Goal: Use online tool/utility

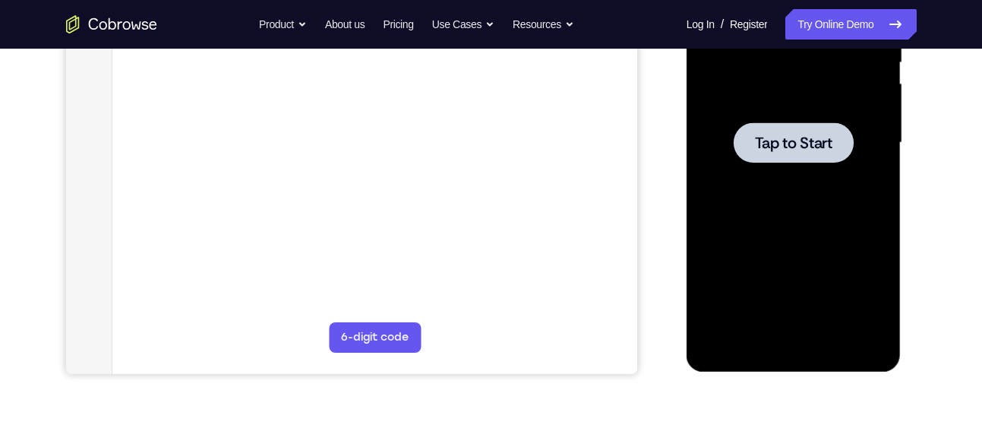
click at [805, 140] on span "Tap to Start" at bounding box center [793, 142] width 77 height 15
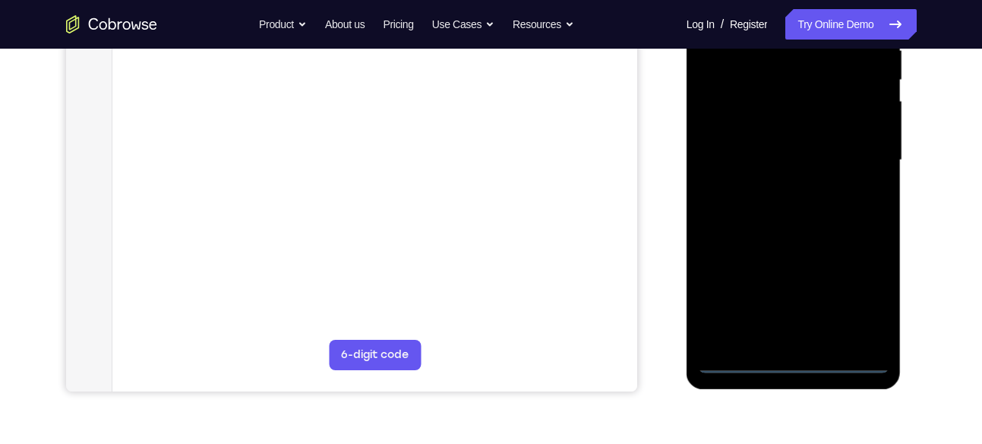
scroll to position [349, 0]
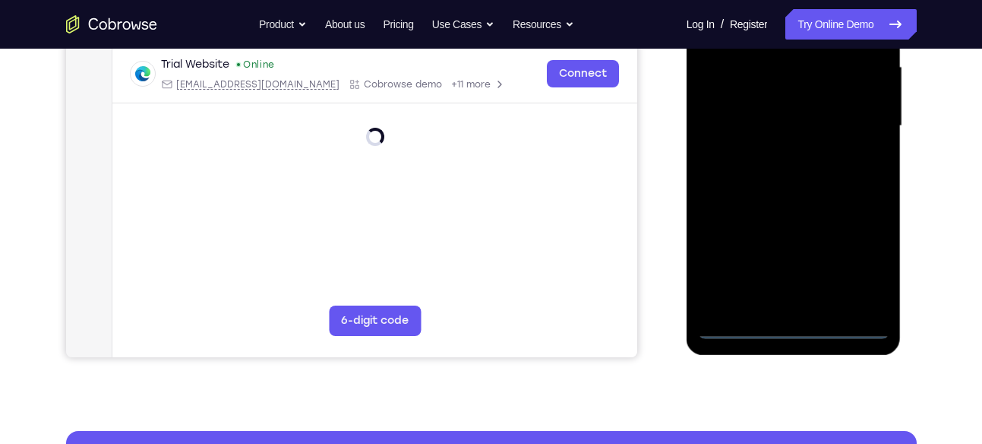
click at [788, 324] on div at bounding box center [793, 125] width 191 height 425
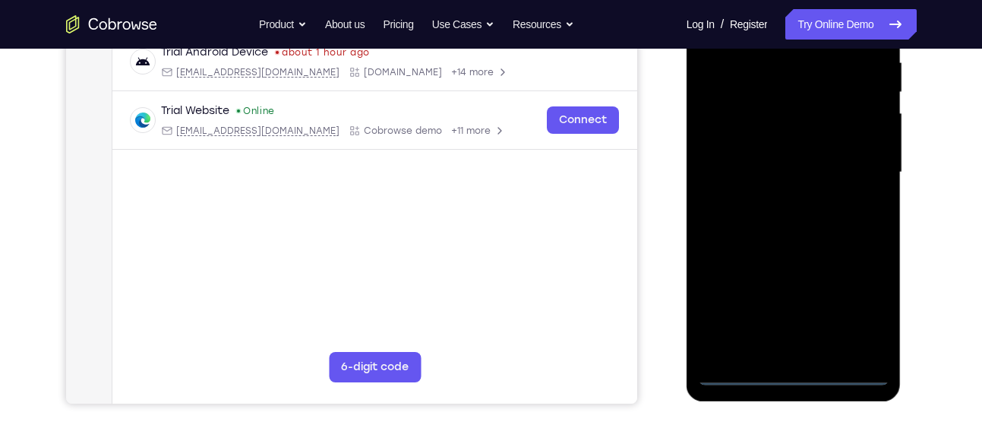
scroll to position [301, 0]
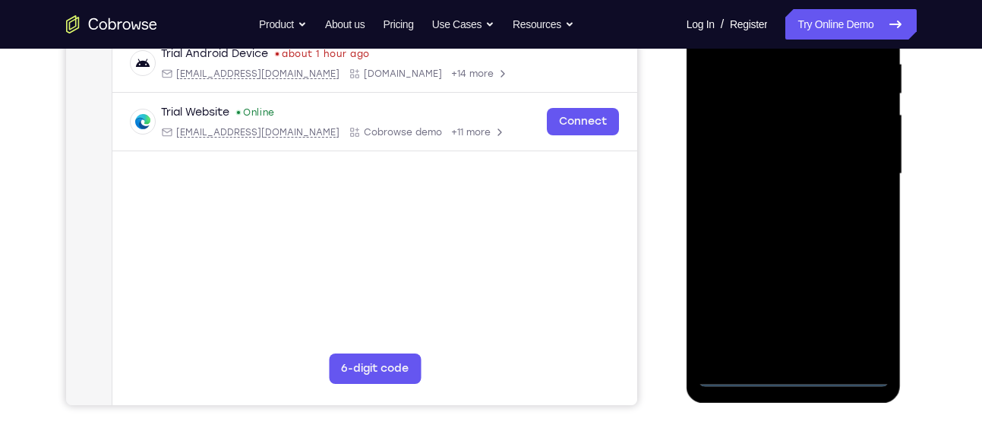
click at [856, 311] on div at bounding box center [793, 173] width 191 height 425
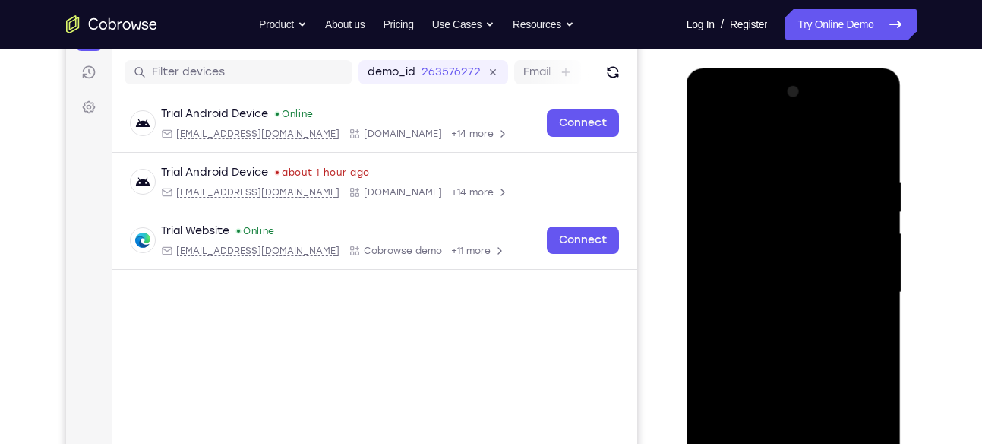
scroll to position [182, 0]
click at [713, 118] on div at bounding box center [793, 293] width 191 height 425
click at [857, 284] on div at bounding box center [793, 293] width 191 height 425
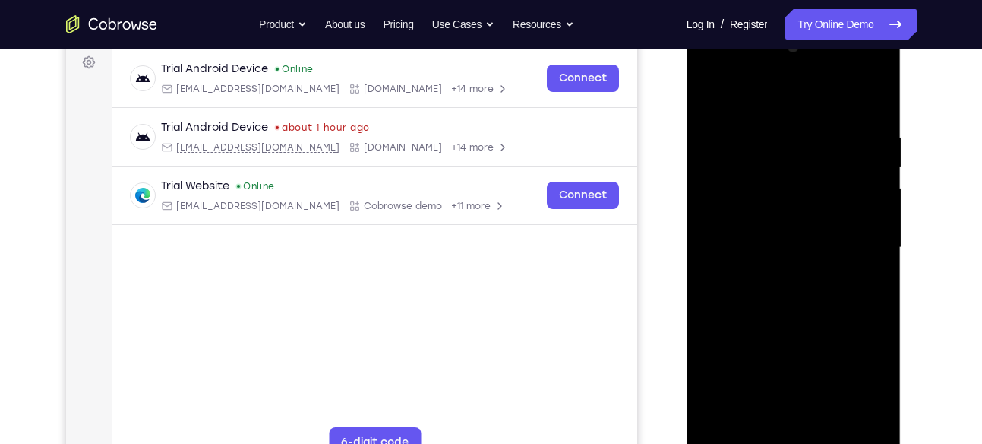
scroll to position [229, 0]
click at [774, 280] on div at bounding box center [793, 246] width 191 height 425
click at [798, 232] on div at bounding box center [793, 246] width 191 height 425
click at [794, 373] on div at bounding box center [793, 246] width 191 height 425
click at [752, 214] on div at bounding box center [793, 246] width 191 height 425
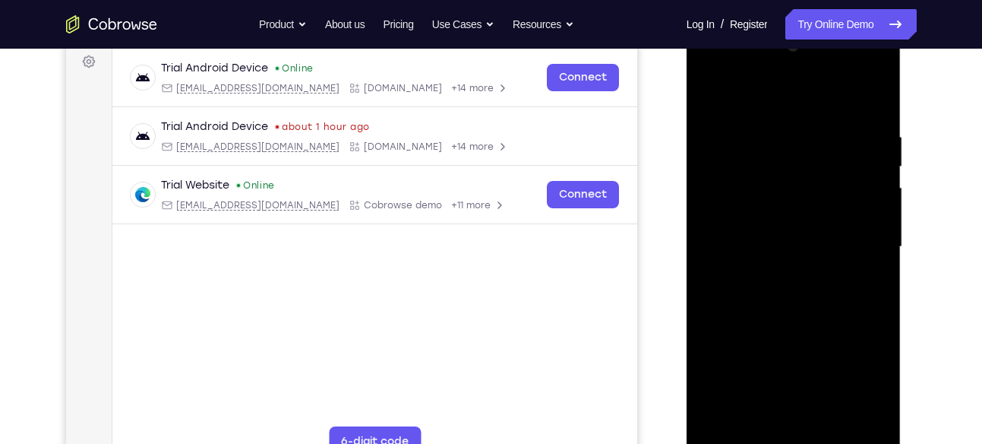
click at [762, 248] on div at bounding box center [793, 246] width 191 height 425
click at [791, 292] on div at bounding box center [793, 246] width 191 height 425
click at [870, 270] on div at bounding box center [793, 246] width 191 height 425
click at [731, 220] on div at bounding box center [793, 246] width 191 height 425
click at [730, 223] on div at bounding box center [793, 246] width 191 height 425
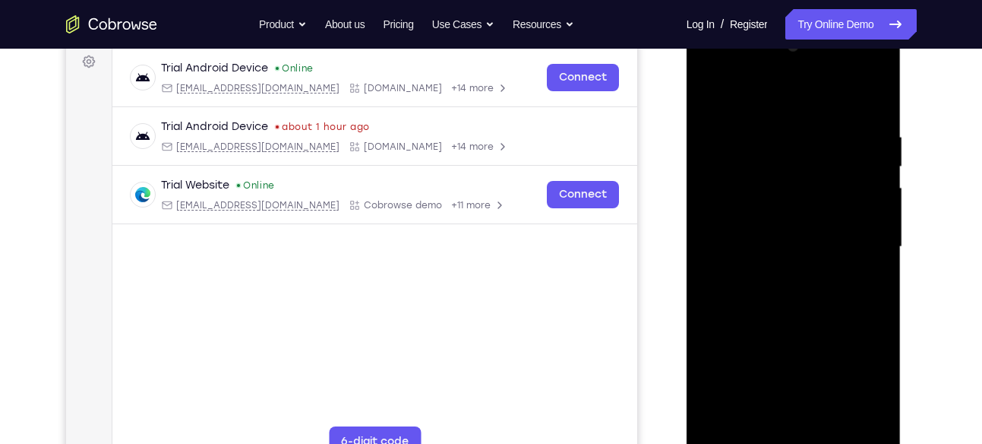
click at [876, 392] on div at bounding box center [793, 246] width 191 height 425
click at [800, 248] on div at bounding box center [793, 246] width 191 height 425
click at [776, 295] on div at bounding box center [793, 246] width 191 height 425
click at [791, 294] on div at bounding box center [793, 246] width 191 height 425
click at [860, 99] on div at bounding box center [793, 246] width 191 height 425
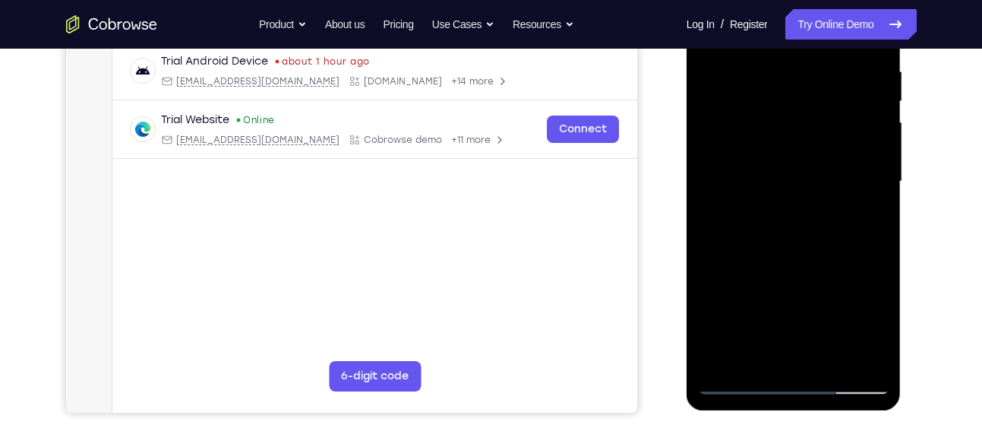
scroll to position [295, 0]
click at [808, 249] on div at bounding box center [793, 180] width 191 height 425
click at [878, 355] on div at bounding box center [793, 180] width 191 height 425
click at [880, 341] on div at bounding box center [793, 180] width 191 height 425
drag, startPoint x: 876, startPoint y: 246, endPoint x: 838, endPoint y: 205, distance: 55.9
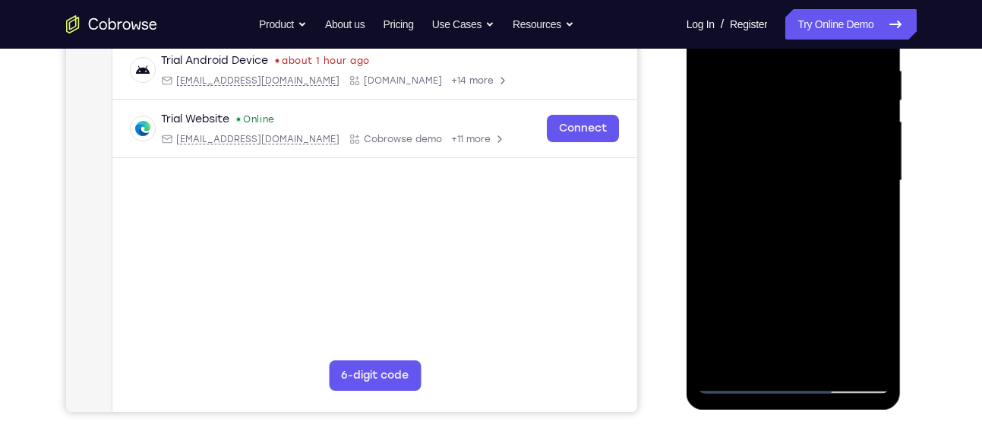
click at [838, 205] on div at bounding box center [793, 180] width 191 height 425
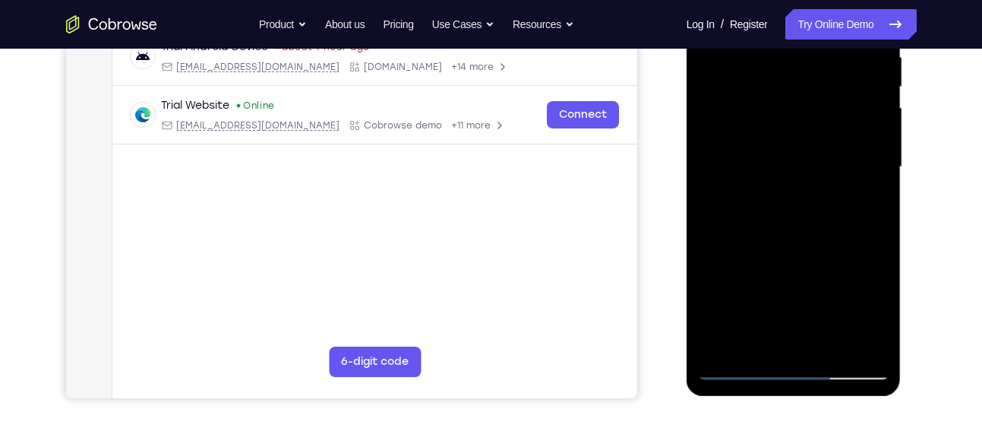
scroll to position [295, 0]
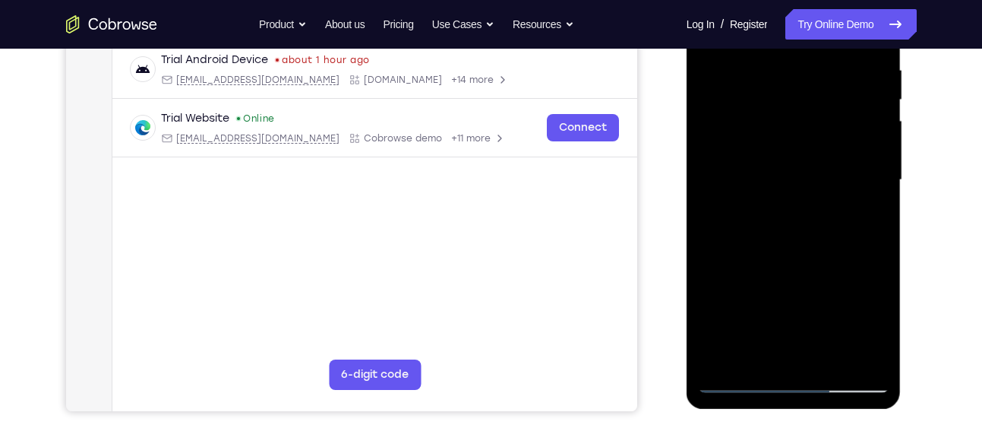
click at [875, 163] on div at bounding box center [793, 179] width 191 height 425
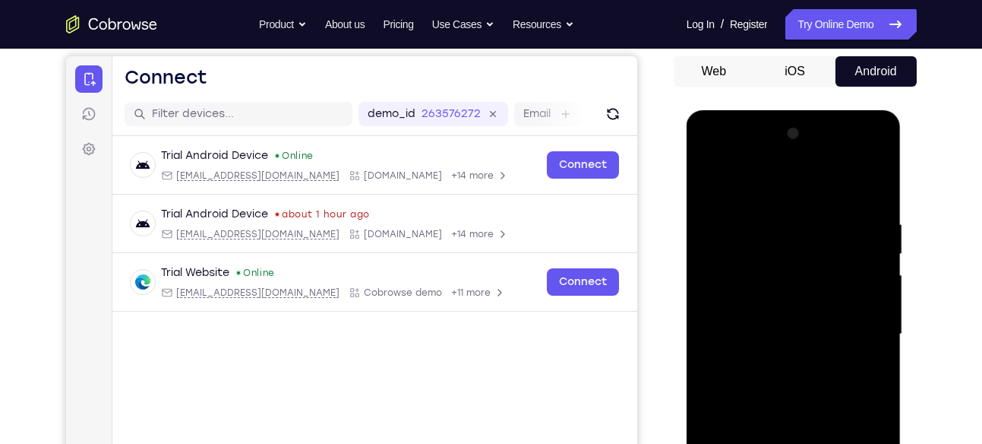
scroll to position [136, 0]
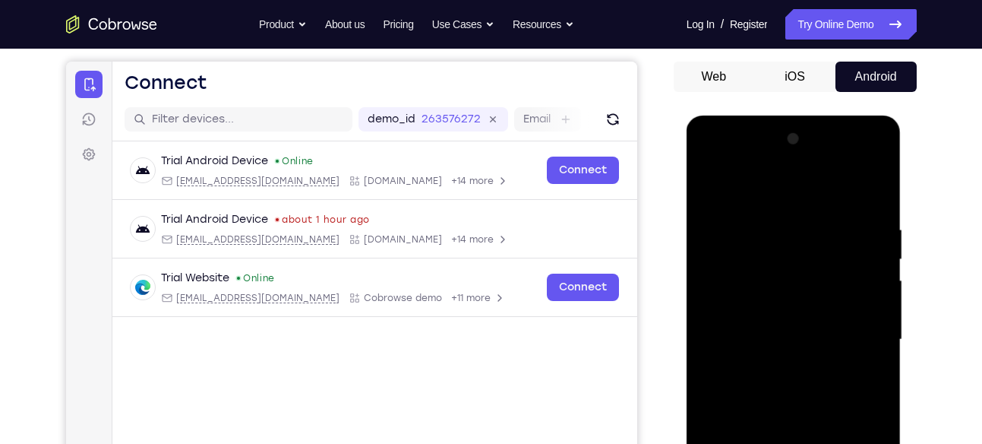
click at [848, 181] on div at bounding box center [793, 339] width 191 height 425
click at [878, 183] on div at bounding box center [793, 339] width 191 height 425
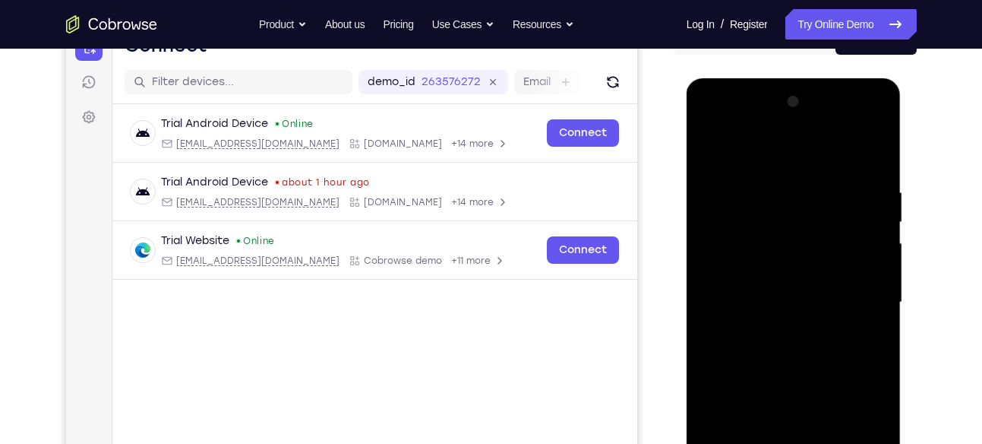
scroll to position [175, 0]
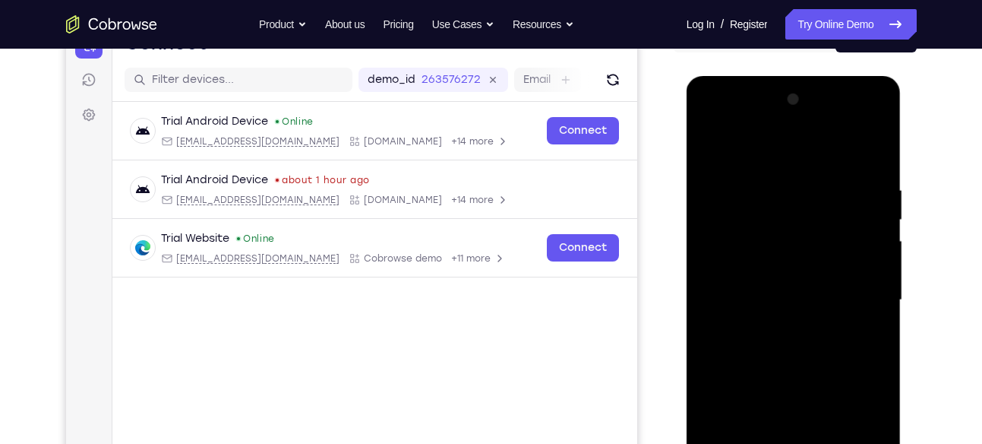
click at [791, 175] on div at bounding box center [793, 299] width 191 height 425
click at [715, 144] on div at bounding box center [793, 299] width 191 height 425
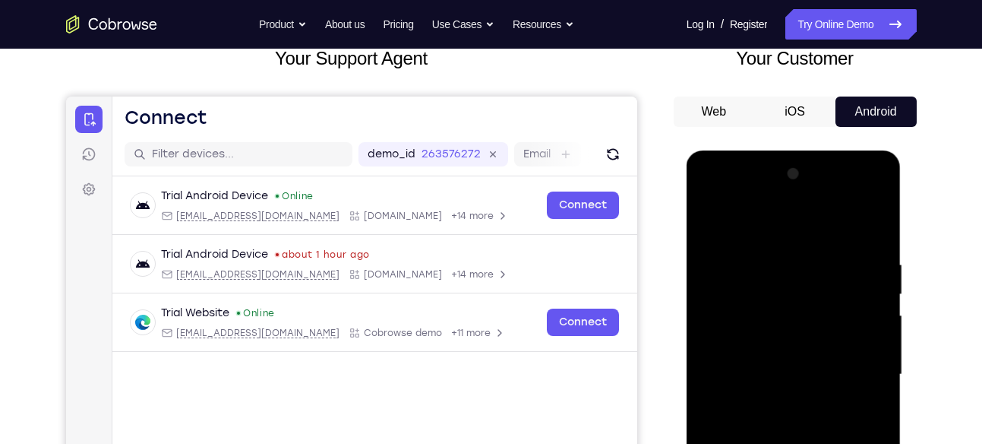
scroll to position [96, 0]
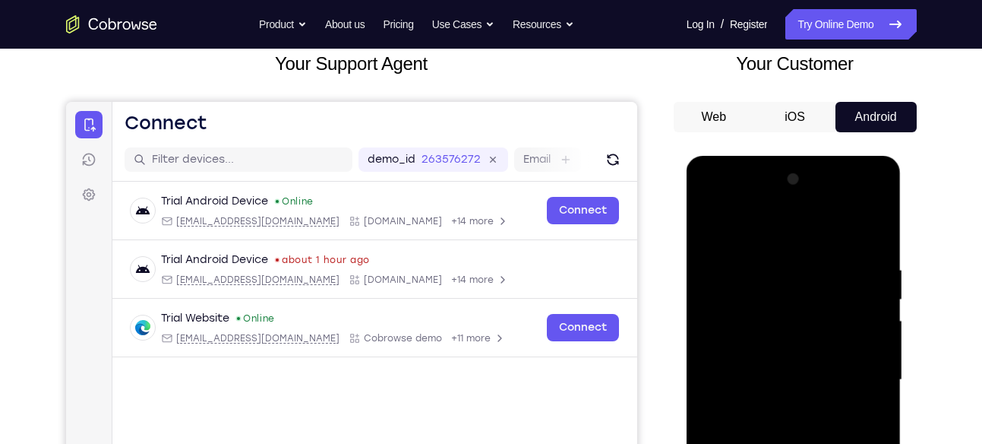
click at [876, 223] on div at bounding box center [793, 379] width 191 height 425
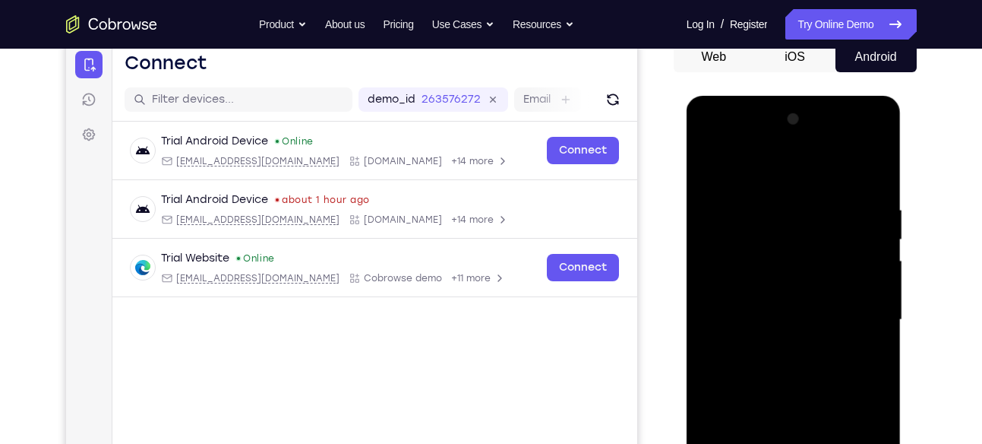
scroll to position [159, 0]
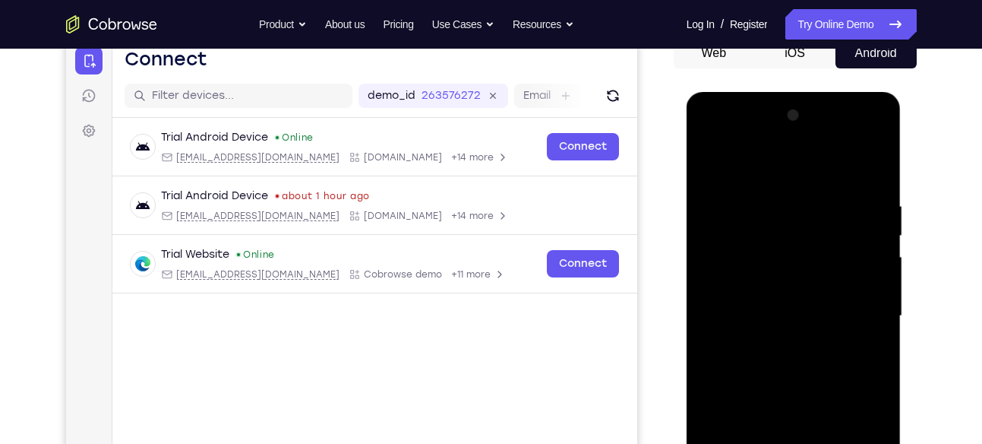
drag, startPoint x: 810, startPoint y: 238, endPoint x: 794, endPoint y: 348, distance: 110.5
click at [794, 348] on div at bounding box center [793, 315] width 191 height 425
click at [788, 180] on div at bounding box center [793, 315] width 191 height 425
click at [709, 218] on div at bounding box center [793, 315] width 191 height 425
click at [708, 159] on div at bounding box center [793, 315] width 191 height 425
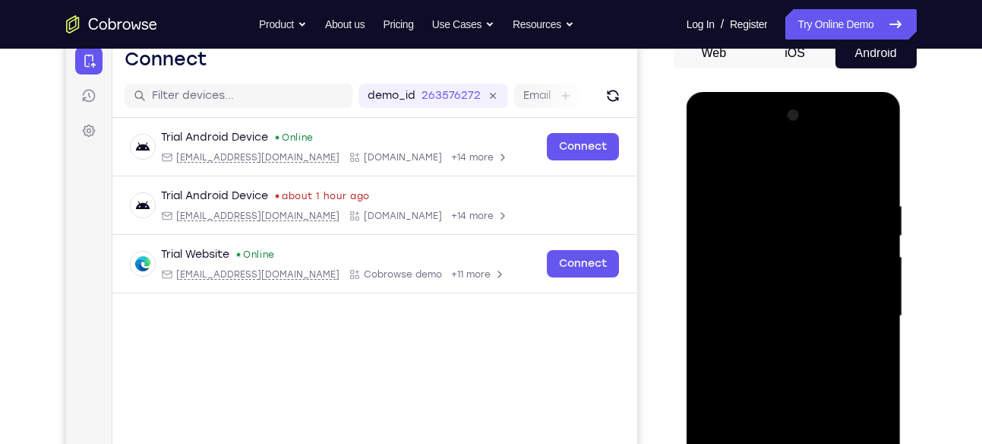
click at [708, 159] on div at bounding box center [793, 315] width 191 height 425
click at [849, 252] on div at bounding box center [793, 315] width 191 height 425
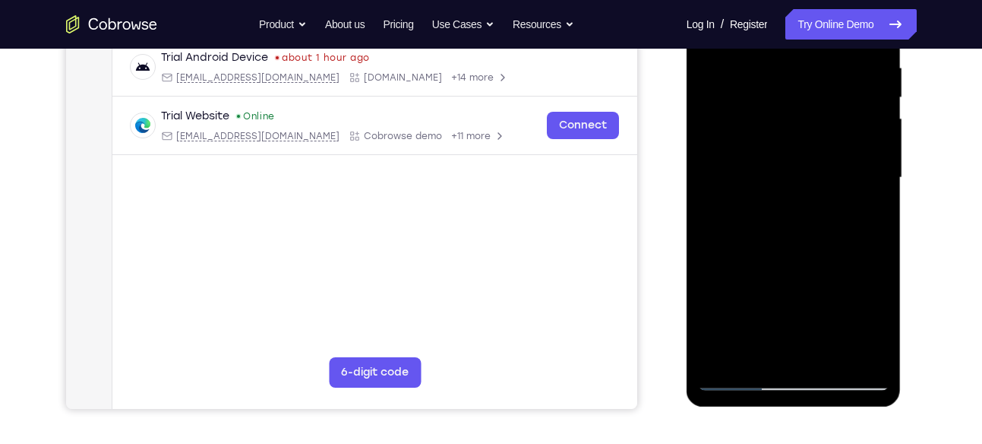
scroll to position [303, 0]
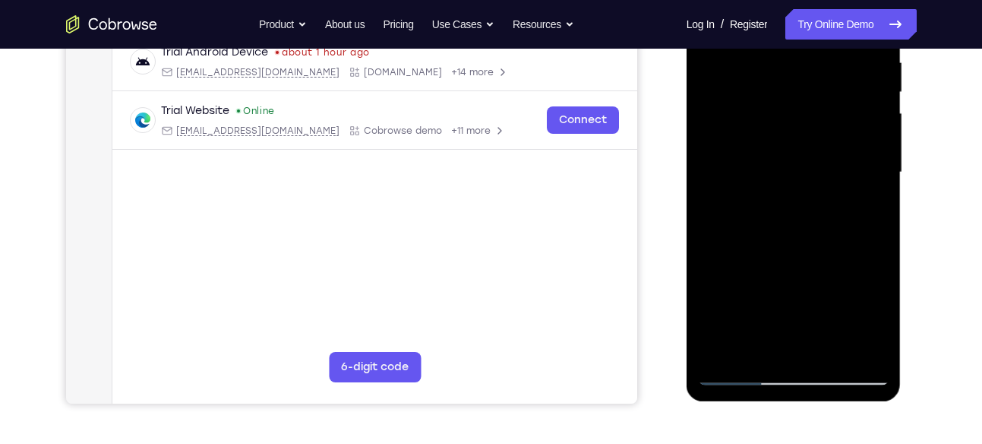
click at [863, 348] on div at bounding box center [793, 172] width 191 height 425
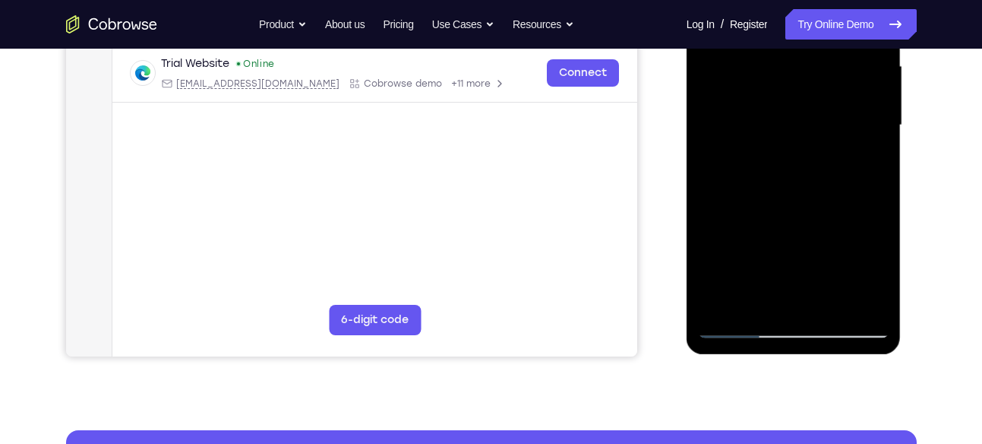
scroll to position [352, 0]
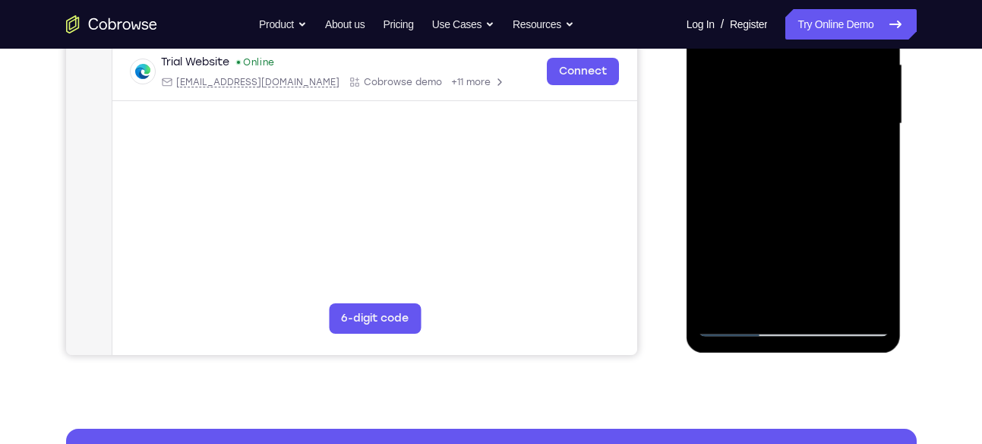
click at [829, 300] on div at bounding box center [793, 123] width 191 height 425
click at [796, 203] on div at bounding box center [793, 123] width 191 height 425
click at [783, 151] on div at bounding box center [793, 123] width 191 height 425
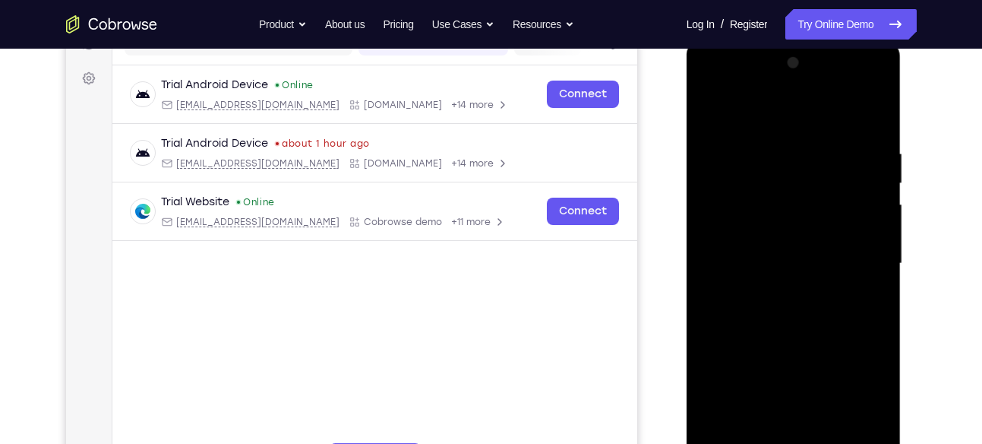
scroll to position [211, 0]
click at [717, 113] on div at bounding box center [793, 264] width 191 height 425
drag, startPoint x: 773, startPoint y: 197, endPoint x: 765, endPoint y: 103, distance: 94.5
click at [765, 103] on div at bounding box center [793, 264] width 191 height 425
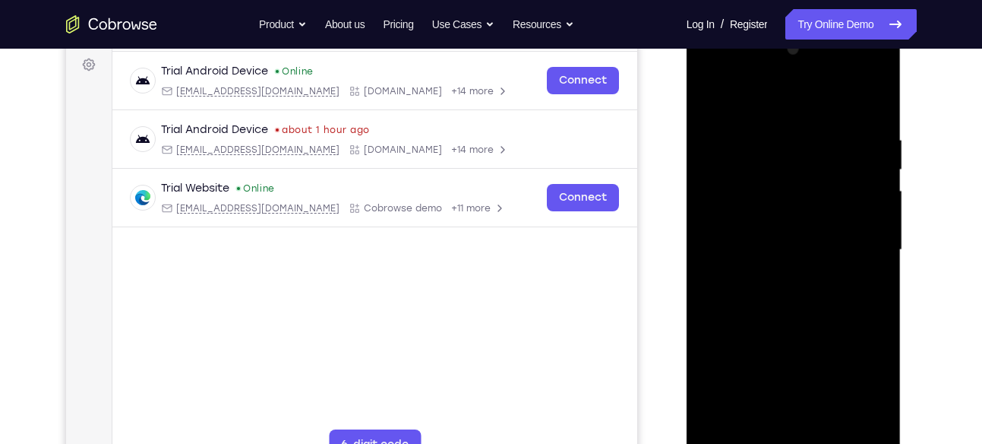
drag, startPoint x: 791, startPoint y: 237, endPoint x: 807, endPoint y: 158, distance: 80.7
click at [807, 158] on div at bounding box center [793, 249] width 191 height 425
click at [721, 153] on div at bounding box center [793, 249] width 191 height 425
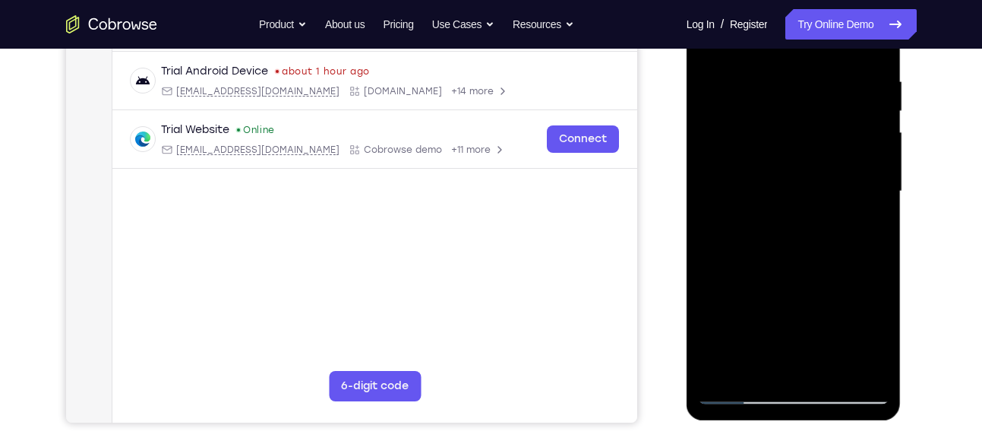
scroll to position [283, 0]
click at [797, 103] on div at bounding box center [793, 191] width 191 height 425
click at [754, 366] on div at bounding box center [793, 191] width 191 height 425
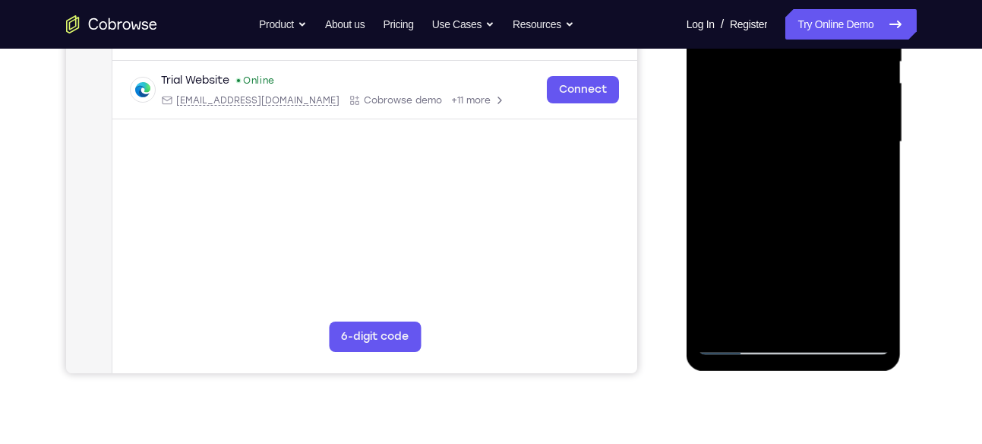
scroll to position [336, 0]
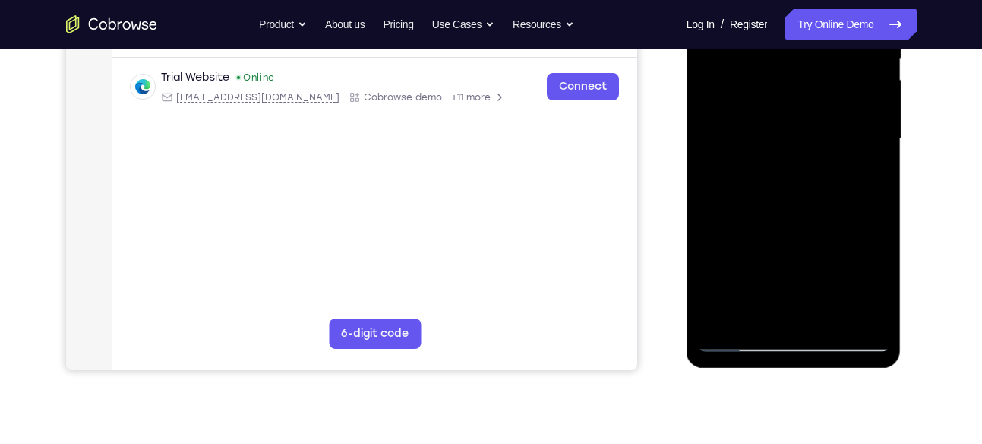
drag, startPoint x: 833, startPoint y: 276, endPoint x: 799, endPoint y: 270, distance: 34.6
click at [799, 270] on div at bounding box center [793, 138] width 191 height 425
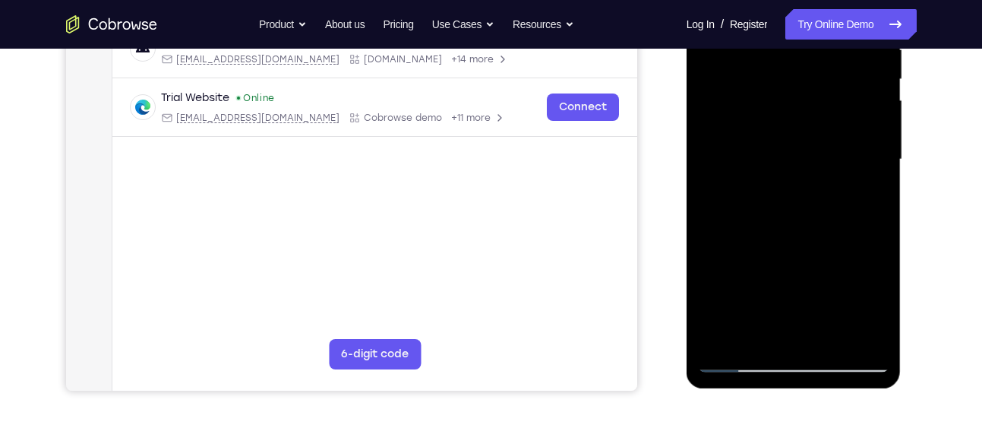
scroll to position [317, 0]
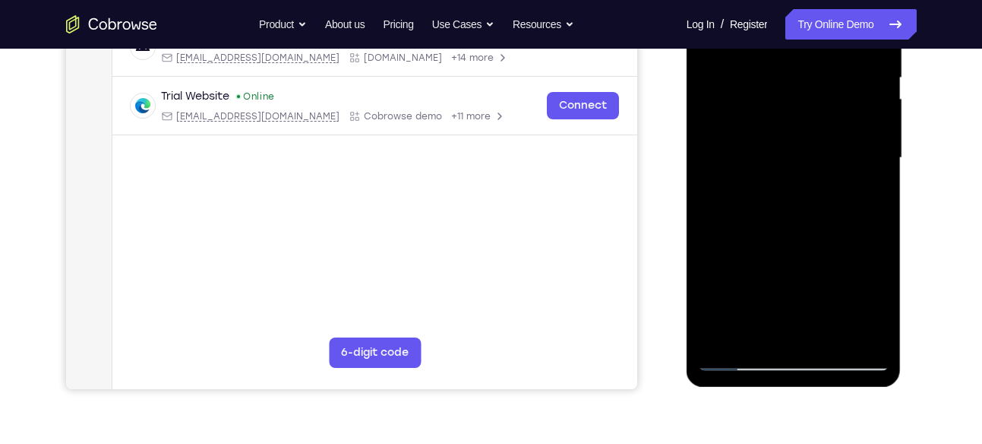
drag, startPoint x: 797, startPoint y: 283, endPoint x: 800, endPoint y: 254, distance: 29.0
click at [800, 254] on div at bounding box center [793, 157] width 191 height 425
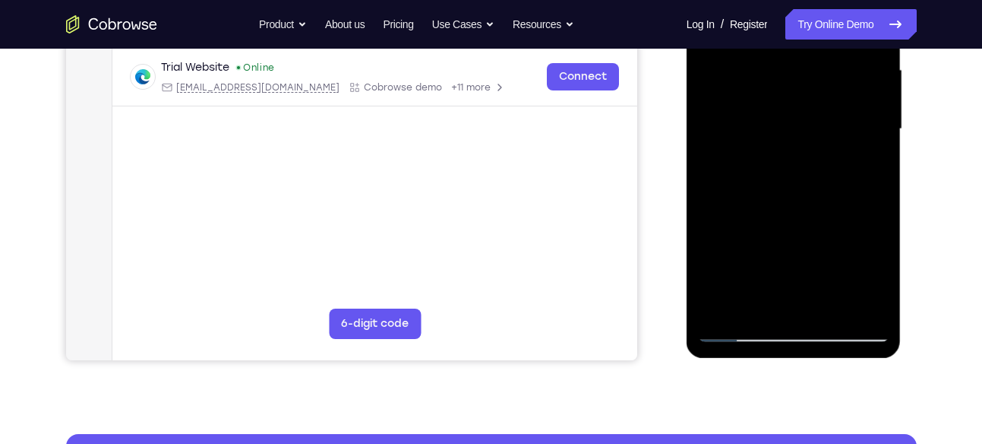
scroll to position [353, 0]
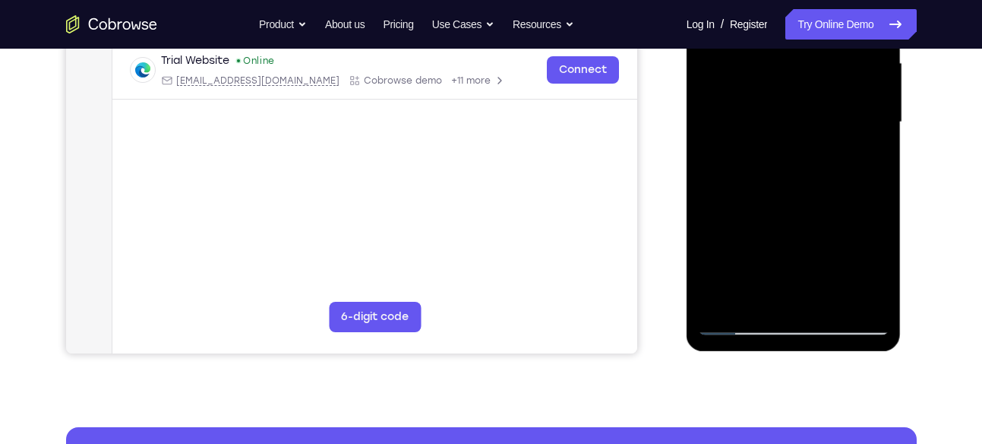
drag, startPoint x: 827, startPoint y: 245, endPoint x: 812, endPoint y: 197, distance: 50.9
click at [812, 197] on div at bounding box center [793, 122] width 191 height 425
drag, startPoint x: 810, startPoint y: 254, endPoint x: 795, endPoint y: 209, distance: 47.1
click at [795, 209] on div at bounding box center [793, 122] width 191 height 425
drag, startPoint x: 803, startPoint y: 274, endPoint x: 794, endPoint y: 223, distance: 52.4
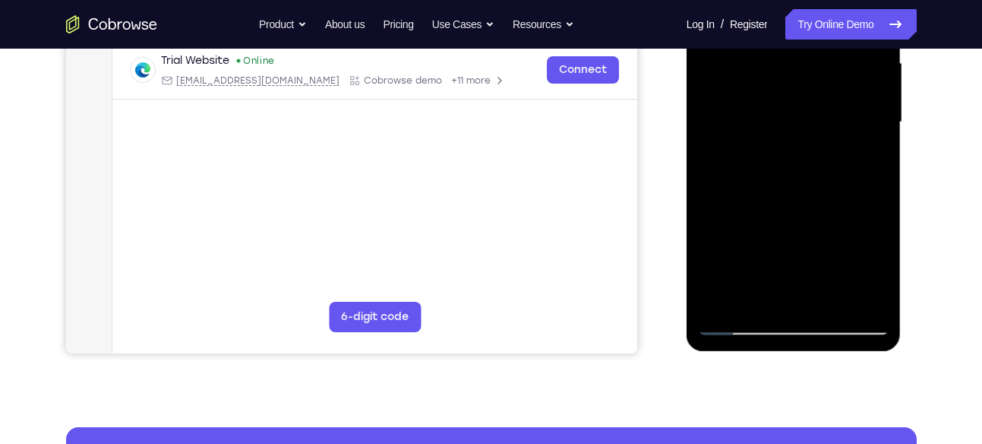
click at [794, 223] on div at bounding box center [793, 122] width 191 height 425
drag, startPoint x: 802, startPoint y: 264, endPoint x: 794, endPoint y: 213, distance: 51.6
click at [794, 213] on div at bounding box center [793, 122] width 191 height 425
drag, startPoint x: 806, startPoint y: 251, endPoint x: 793, endPoint y: 204, distance: 48.1
click at [793, 204] on div at bounding box center [793, 122] width 191 height 425
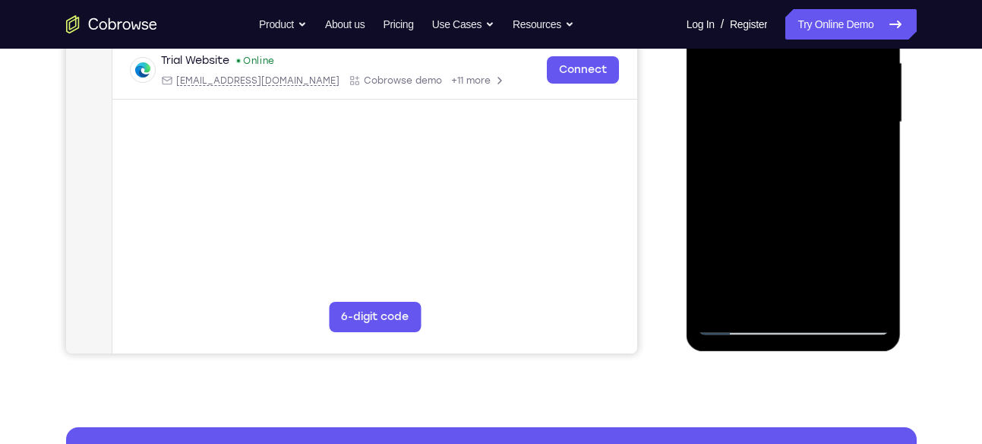
drag, startPoint x: 798, startPoint y: 263, endPoint x: 791, endPoint y: 202, distance: 61.2
click at [791, 202] on div at bounding box center [793, 122] width 191 height 425
drag, startPoint x: 795, startPoint y: 273, endPoint x: 788, endPoint y: 235, distance: 38.6
click at [788, 235] on div at bounding box center [793, 122] width 191 height 425
drag, startPoint x: 814, startPoint y: 266, endPoint x: 803, endPoint y: 217, distance: 49.9
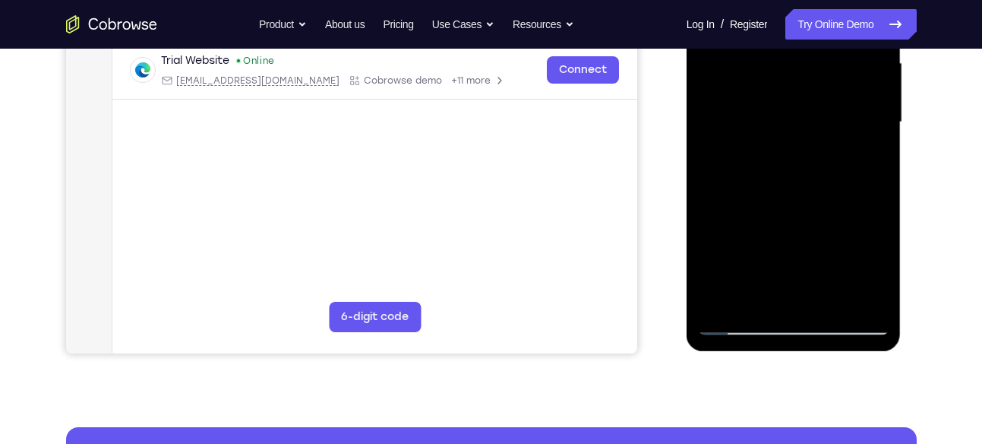
click at [803, 217] on div at bounding box center [793, 122] width 191 height 425
drag, startPoint x: 803, startPoint y: 269, endPoint x: 791, endPoint y: 188, distance: 81.4
click at [791, 188] on div at bounding box center [793, 122] width 191 height 425
drag, startPoint x: 795, startPoint y: 257, endPoint x: 786, endPoint y: 204, distance: 53.9
click at [786, 204] on div at bounding box center [793, 122] width 191 height 425
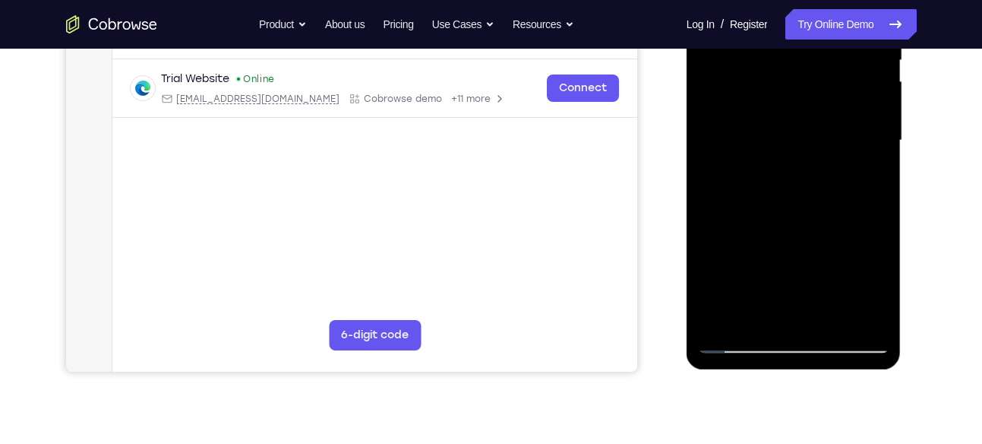
scroll to position [336, 0]
